Goal: Information Seeking & Learning: Understand process/instructions

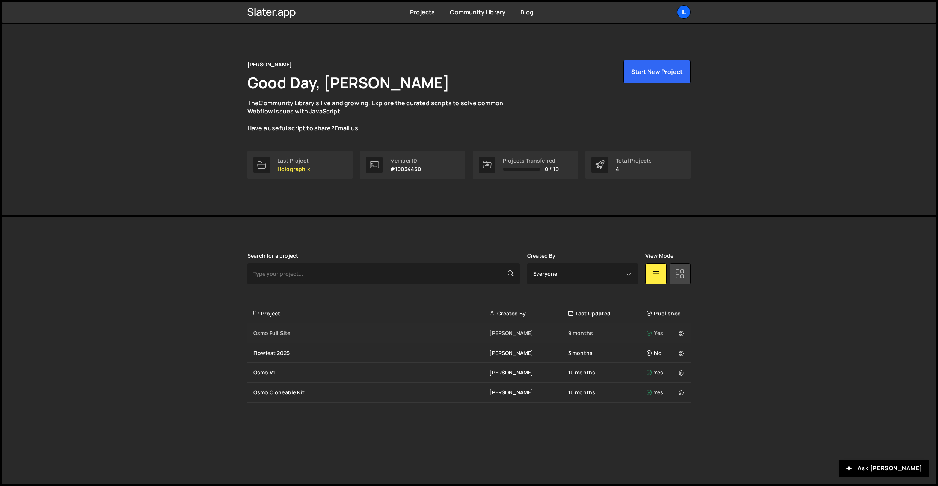
click at [311, 335] on div "Osmo Full Site" at bounding box center [371, 333] width 236 height 8
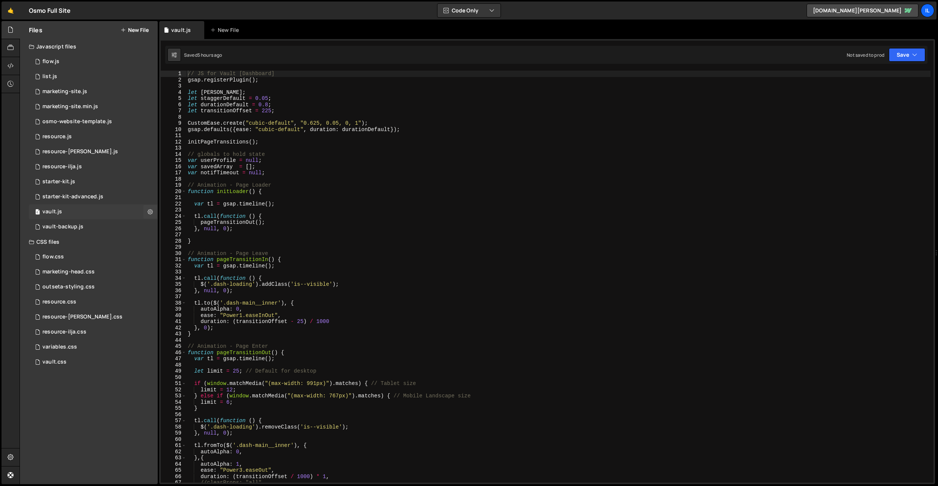
click at [70, 209] on div "0 vault.js 0" at bounding box center [93, 211] width 129 height 15
click at [274, 133] on div "// JS for Vault [Dashboard] gsap . registerPlugin ( ) ; let [PERSON_NAME] ; let…" at bounding box center [558, 283] width 744 height 424
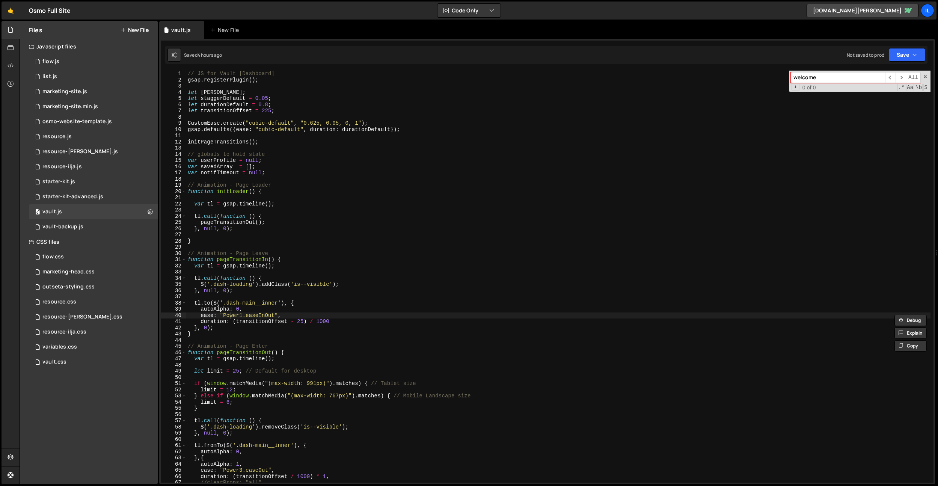
type input "welcome"
type textarea "// globals to hold state"
click at [410, 151] on div "// JS for Vault [Dashboard] gsap . registerPlugin ( ) ; let [PERSON_NAME] ; let…" at bounding box center [558, 283] width 744 height 424
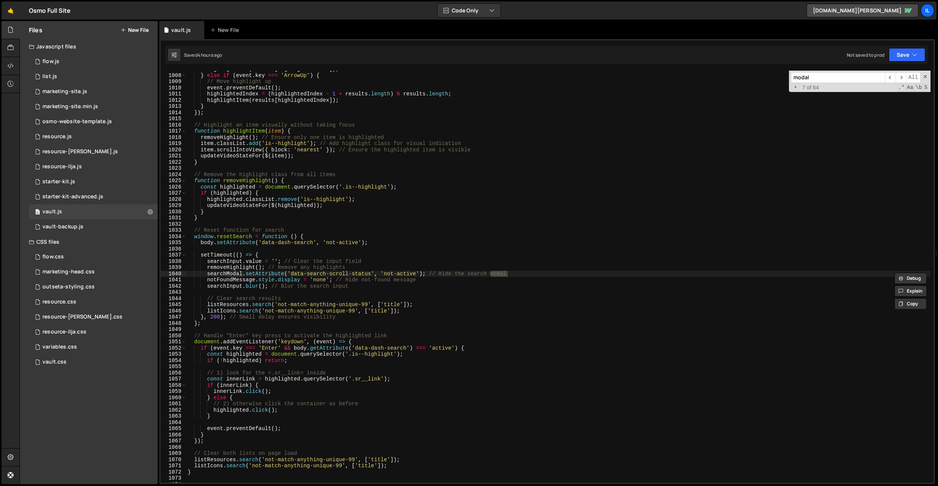
scroll to position [7069, 0]
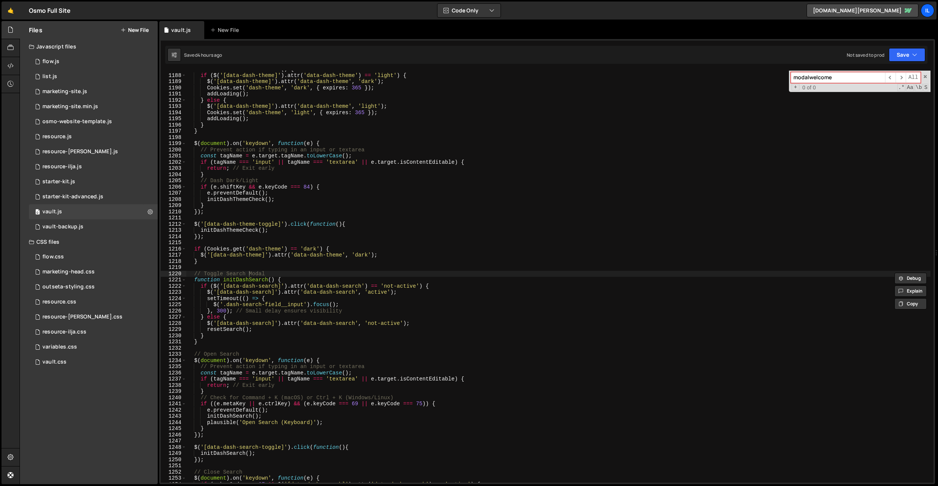
type input "l"
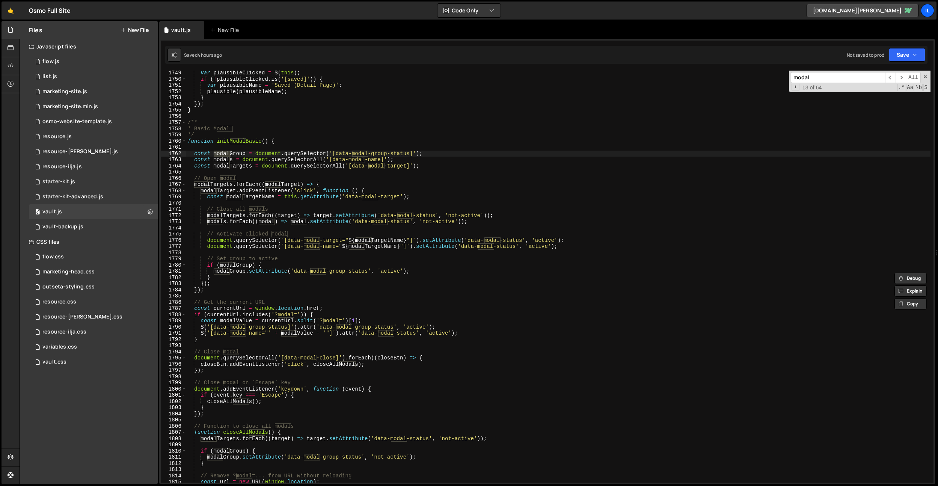
scroll to position [10396, 0]
type input "modal"
click at [238, 298] on div "var plausibleClicked = $ ( this ) ; if ( ! plausibleClicked . is ( '[saved]' ))…" at bounding box center [558, 282] width 744 height 424
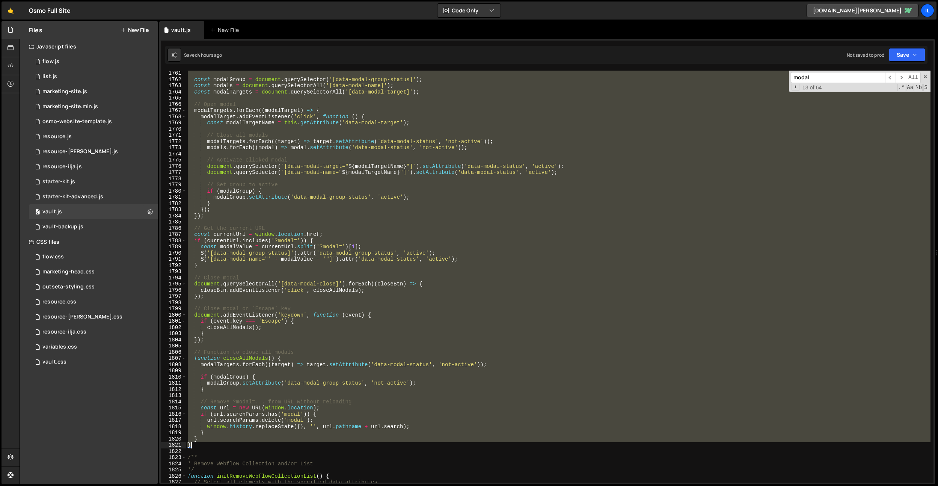
drag, startPoint x: 188, startPoint y: 122, endPoint x: 209, endPoint y: 447, distance: 326.2
click at [201, 445] on div "const modalGroup = document . querySelector ( '[data-modal-group-status]' ) ; c…" at bounding box center [558, 282] width 744 height 424
click at [297, 201] on div "function initModalBasic ( ) { const modalGroup = document . querySelector ( '[d…" at bounding box center [558, 277] width 744 height 412
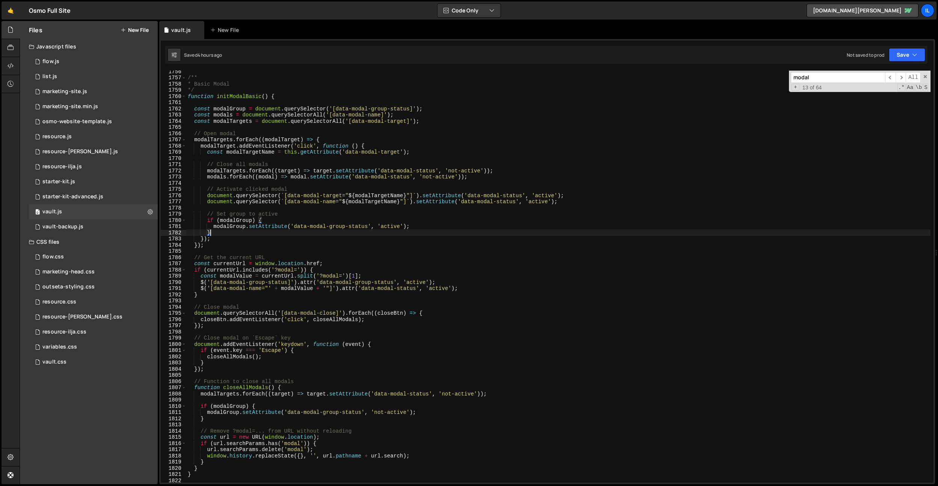
scroll to position [10492, 0]
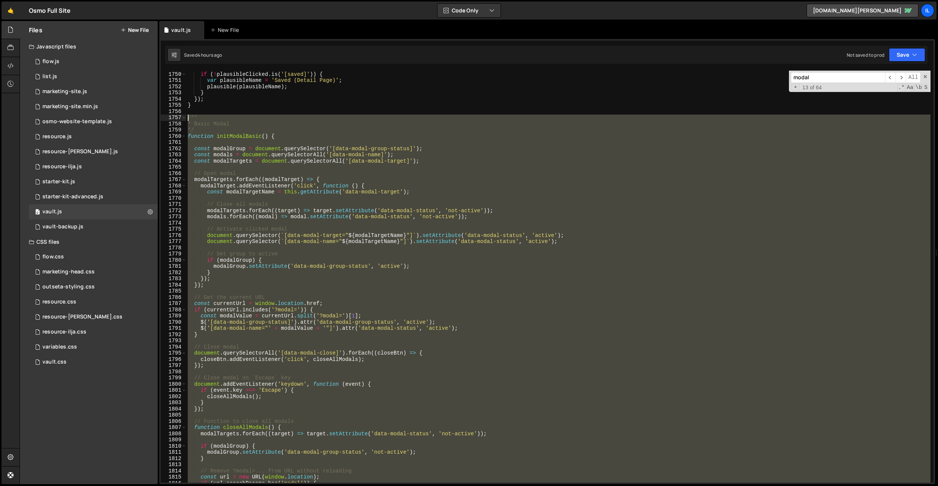
drag, startPoint x: 196, startPoint y: 417, endPoint x: 176, endPoint y: 118, distance: 299.9
click at [176, 118] on div "} 1749 1750 1751 1752 1753 1754 1755 1756 1757 1758 1759 1760 1761 1762 1763 17…" at bounding box center [547, 277] width 773 height 412
paste textarea "}"
type textarea "}"
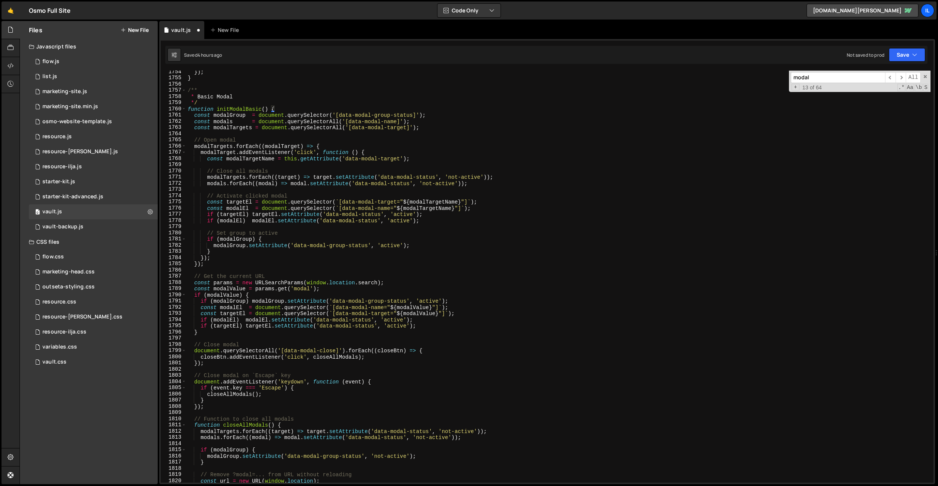
scroll to position [10367, 0]
